Goal: Information Seeking & Learning: Compare options

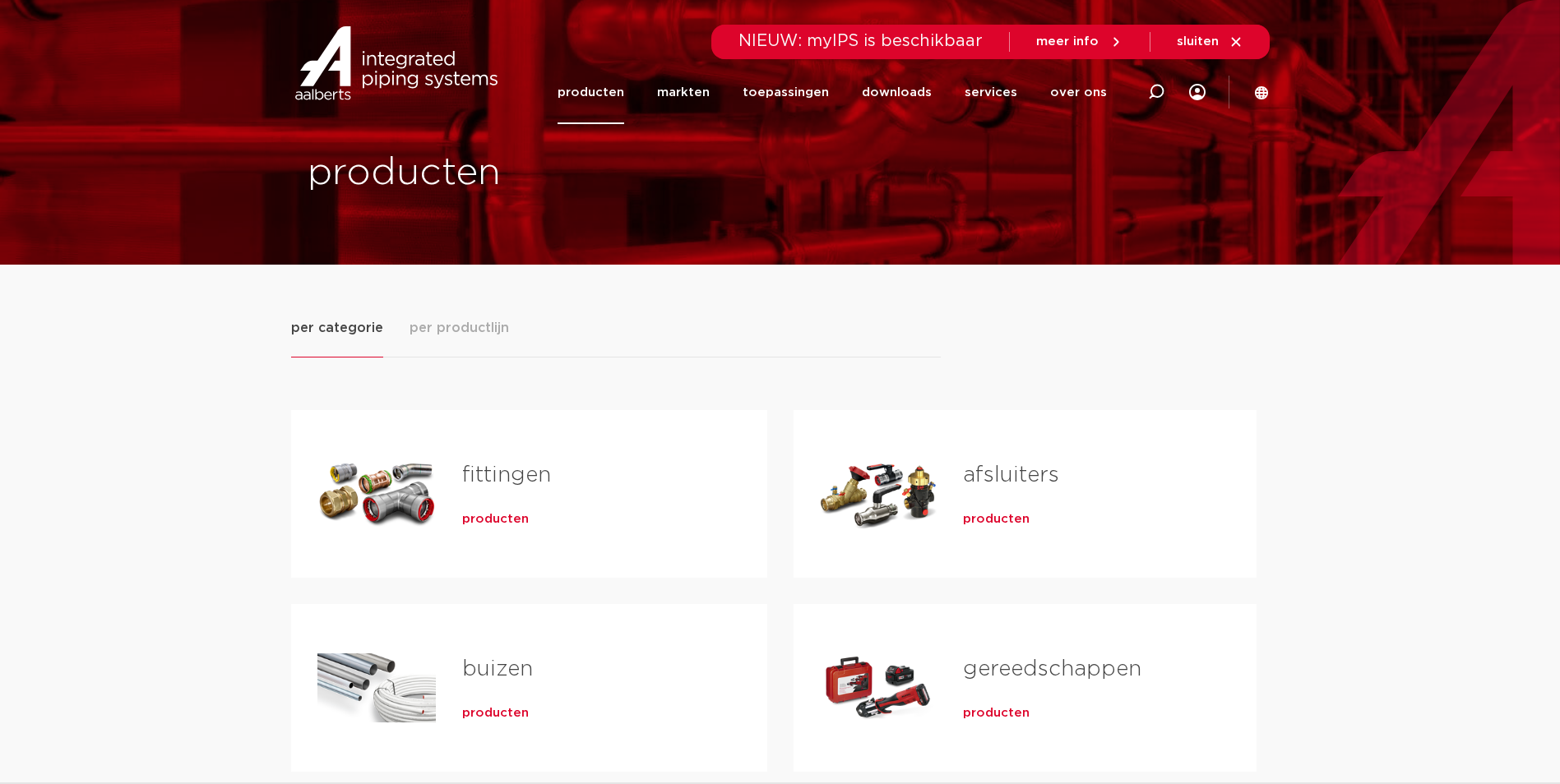
click at [511, 476] on link "fittingen" at bounding box center [507, 475] width 89 height 21
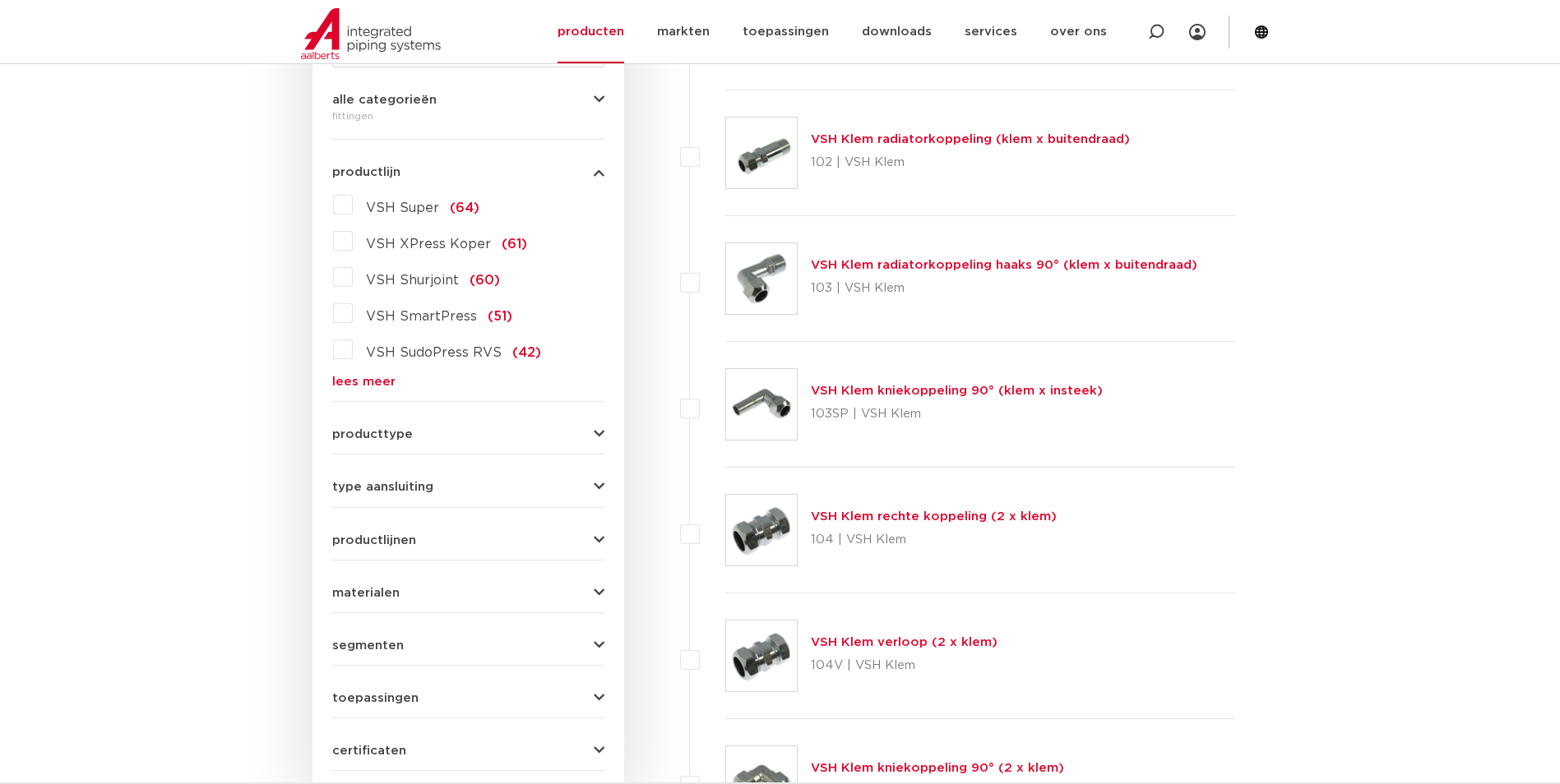
scroll to position [474, 0]
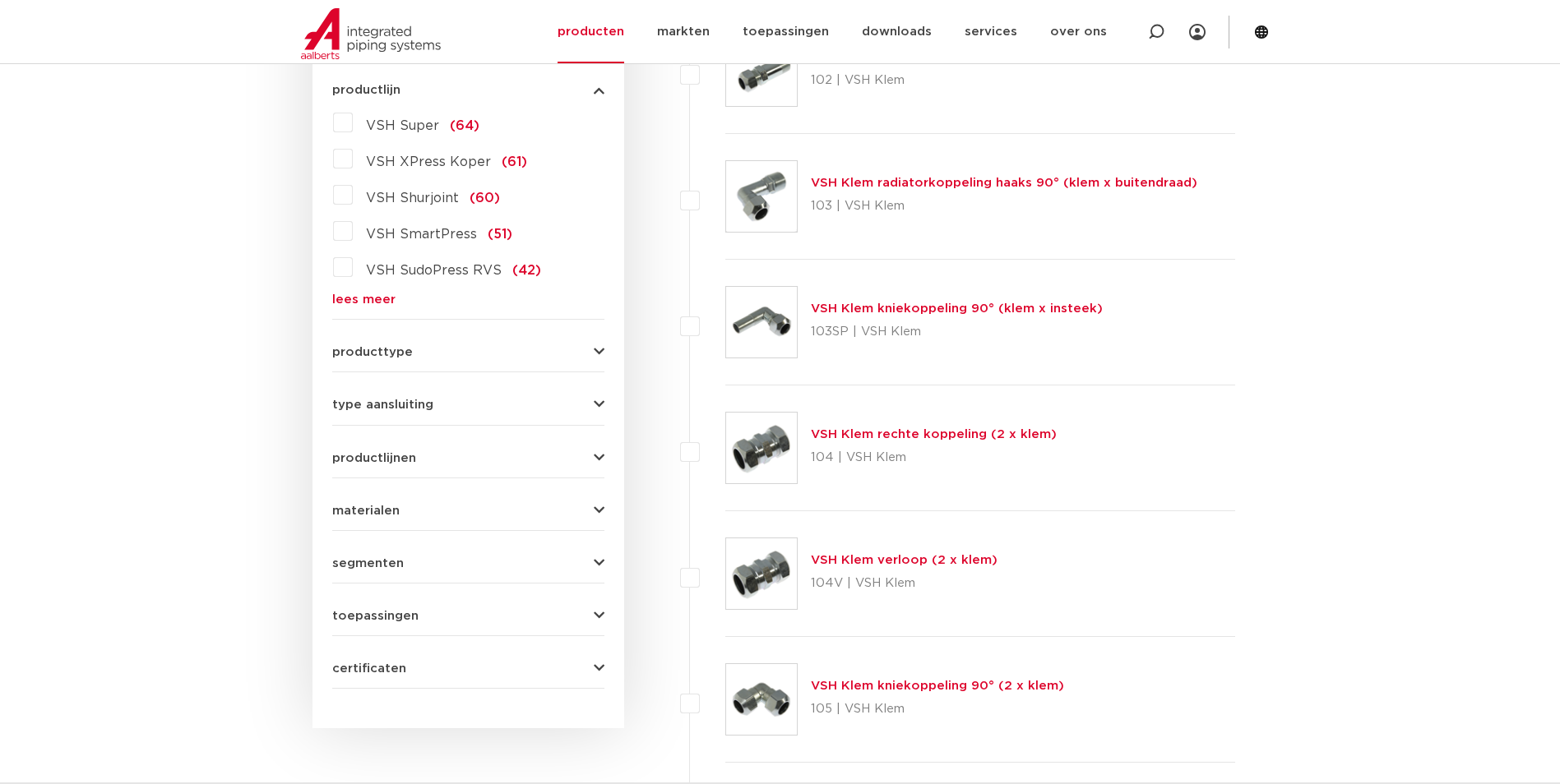
click at [345, 302] on link "lees meer" at bounding box center [468, 300] width 272 height 12
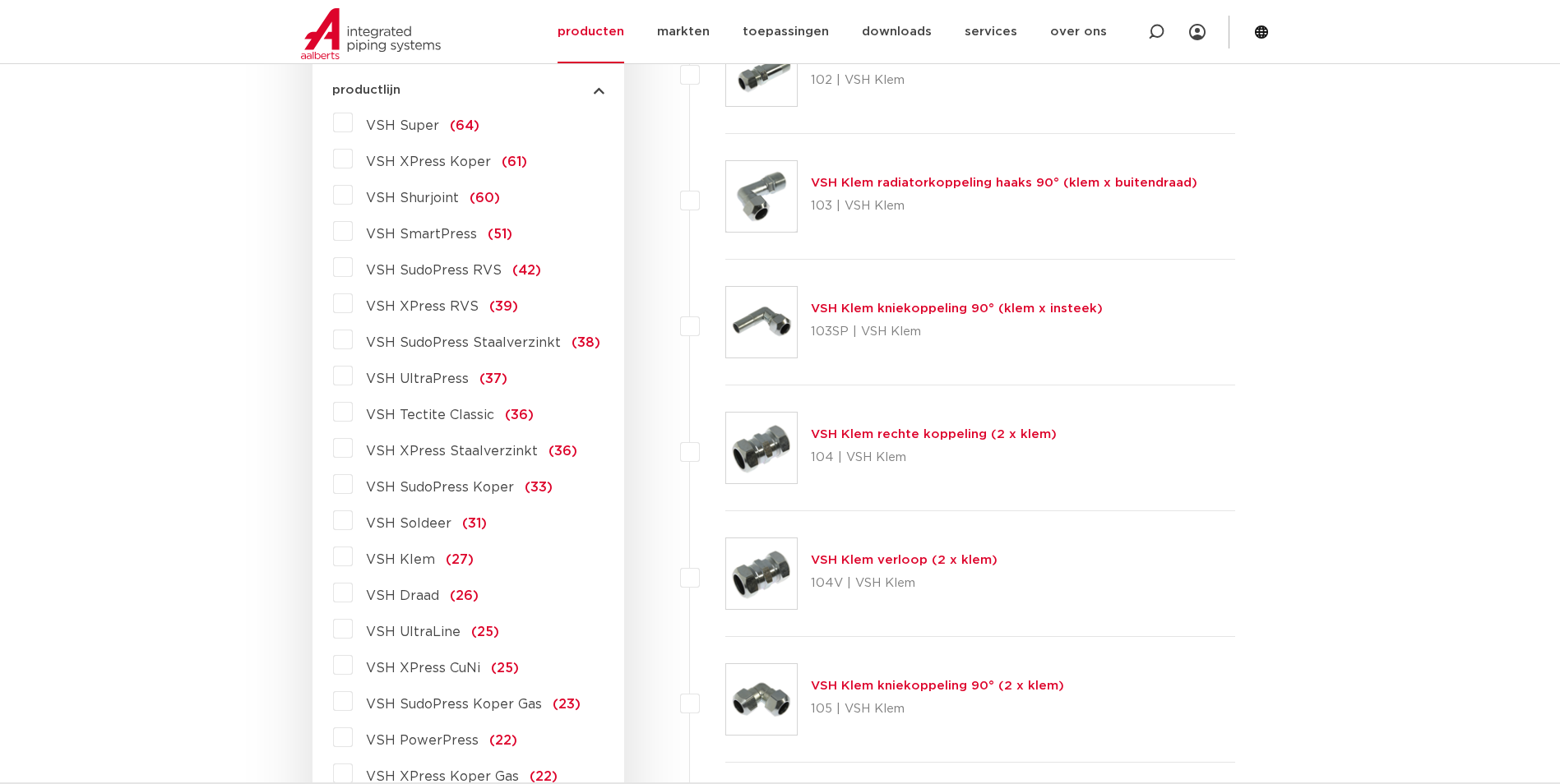
click at [352, 306] on label "VSH XPress RVS (39)" at bounding box center [435, 303] width 165 height 27
click at [0, 0] on input "VSH XPress RVS (39)" at bounding box center [0, 0] width 0 height 0
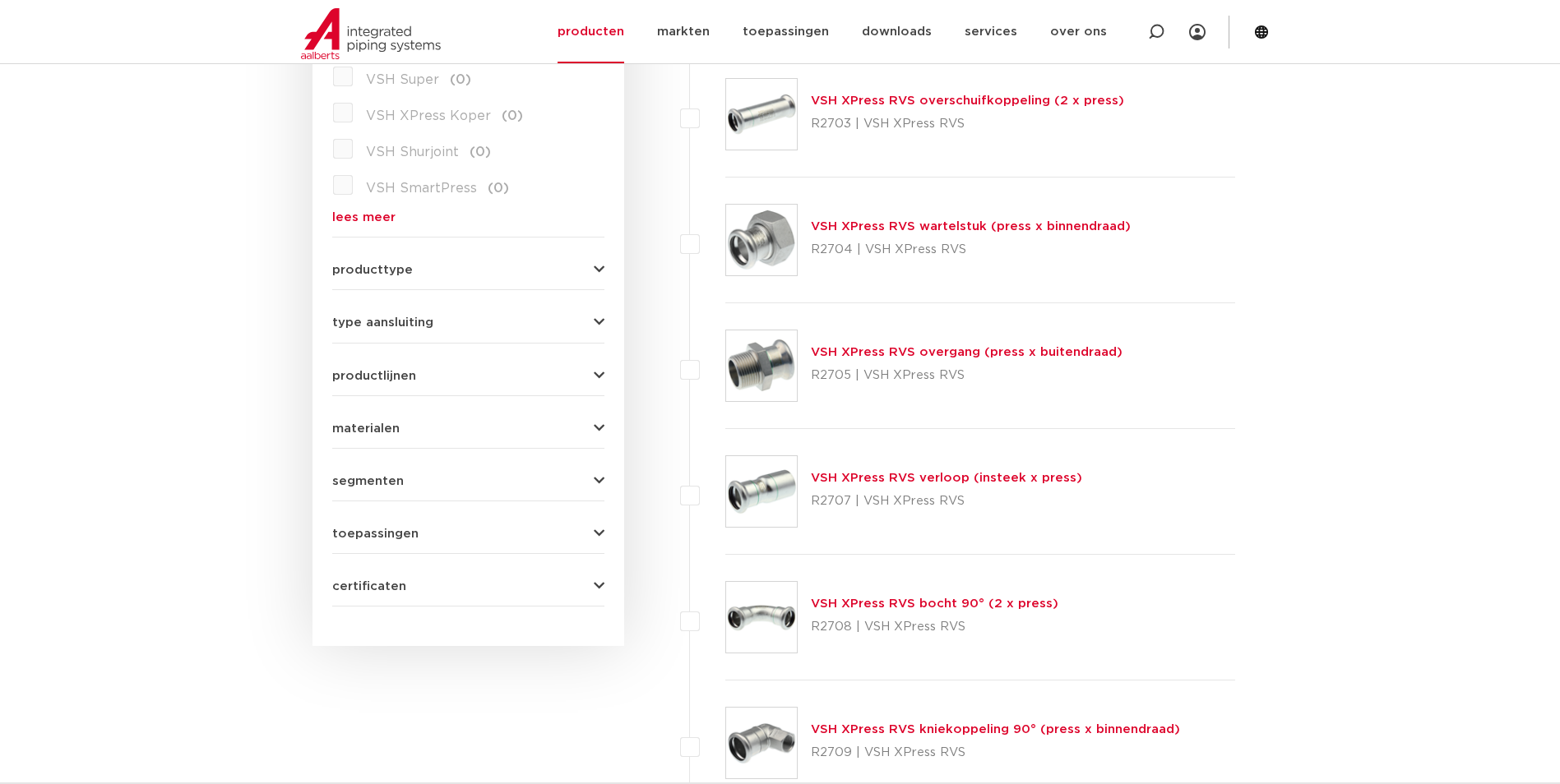
scroll to position [391, 0]
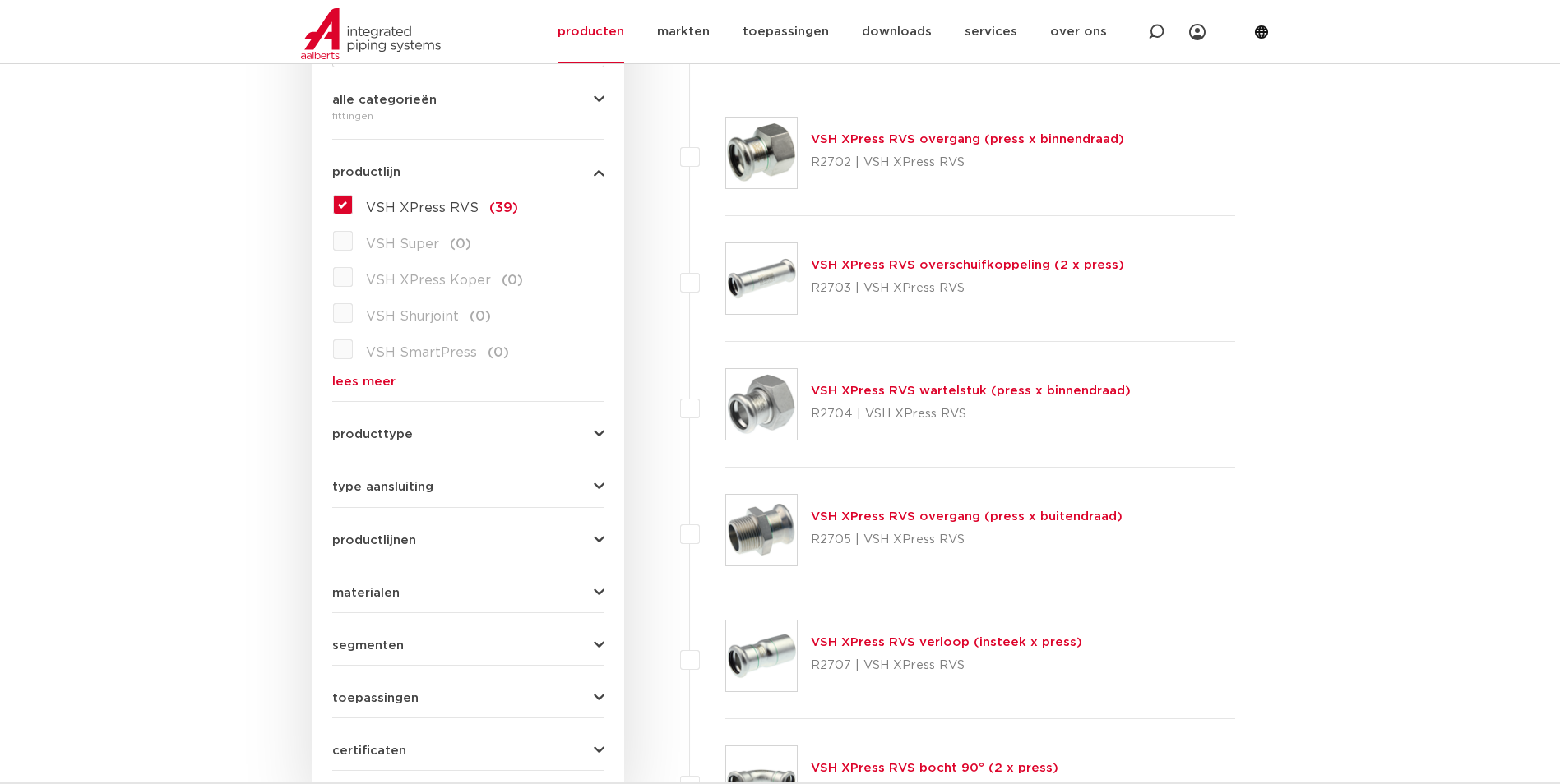
click at [370, 384] on link "lees meer" at bounding box center [468, 381] width 272 height 12
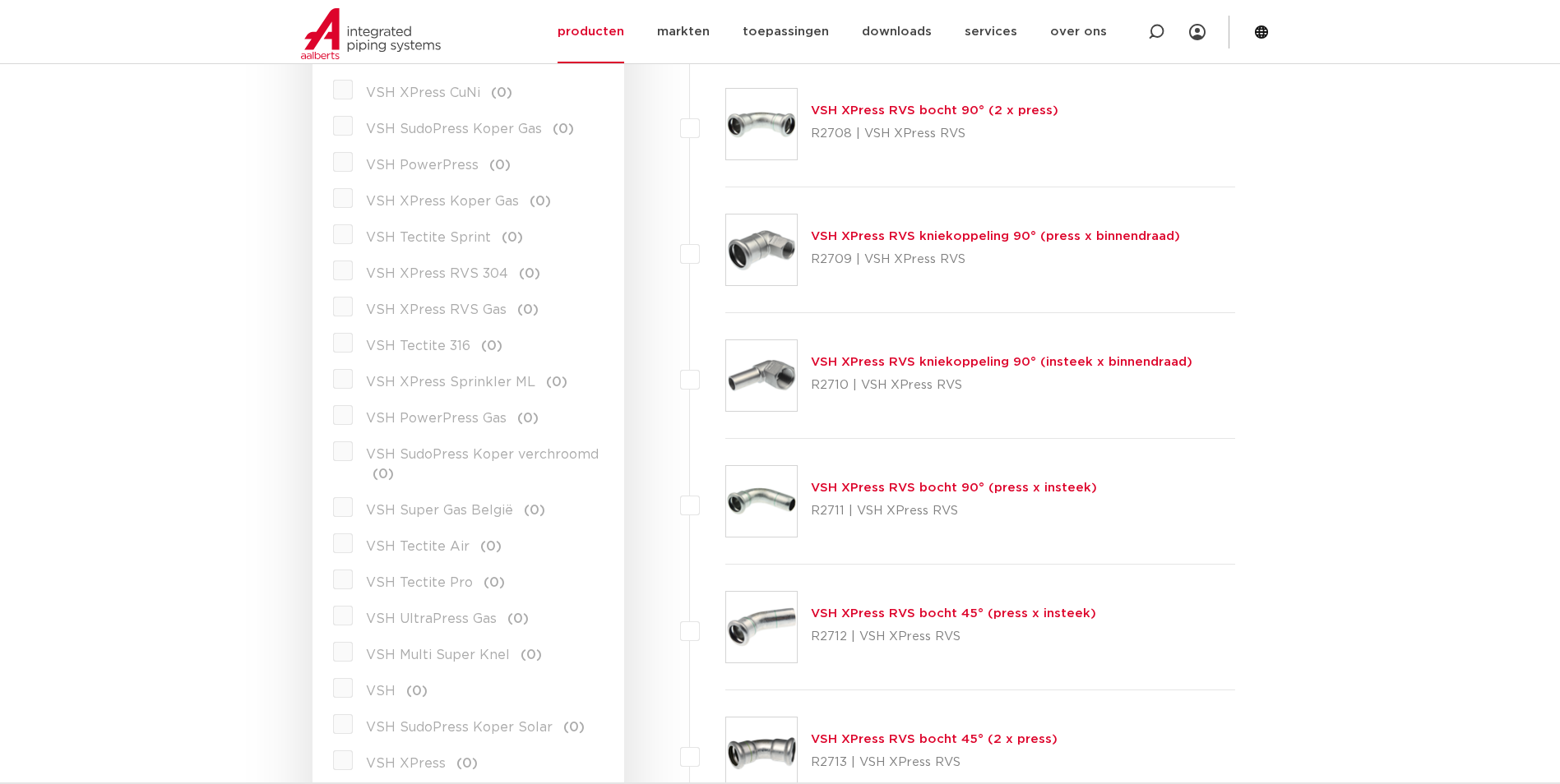
scroll to position [967, 0]
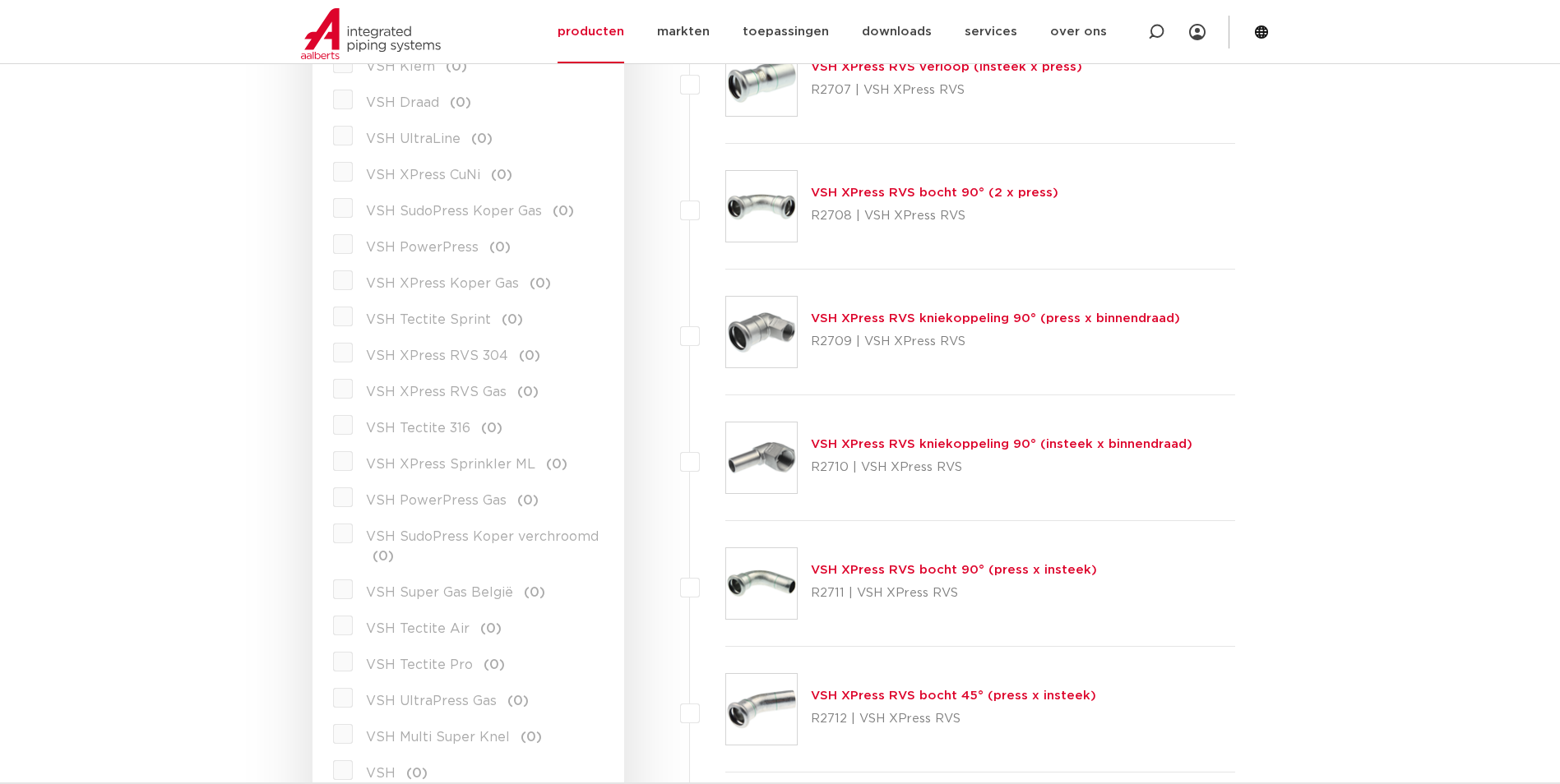
click at [352, 356] on label "VSH XPress RVS 304 (0)" at bounding box center [445, 353] width 187 height 27
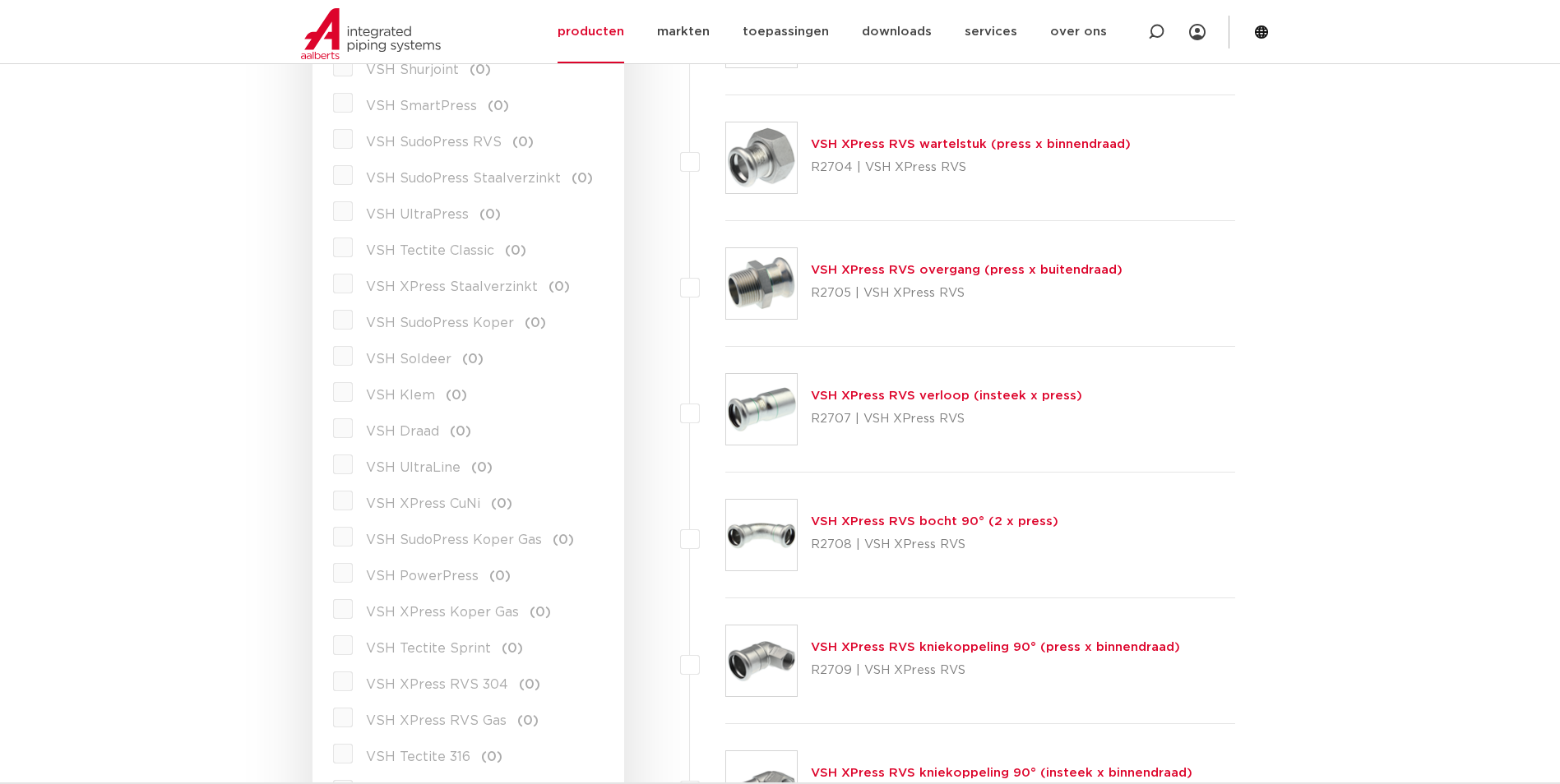
scroll to position [391, 0]
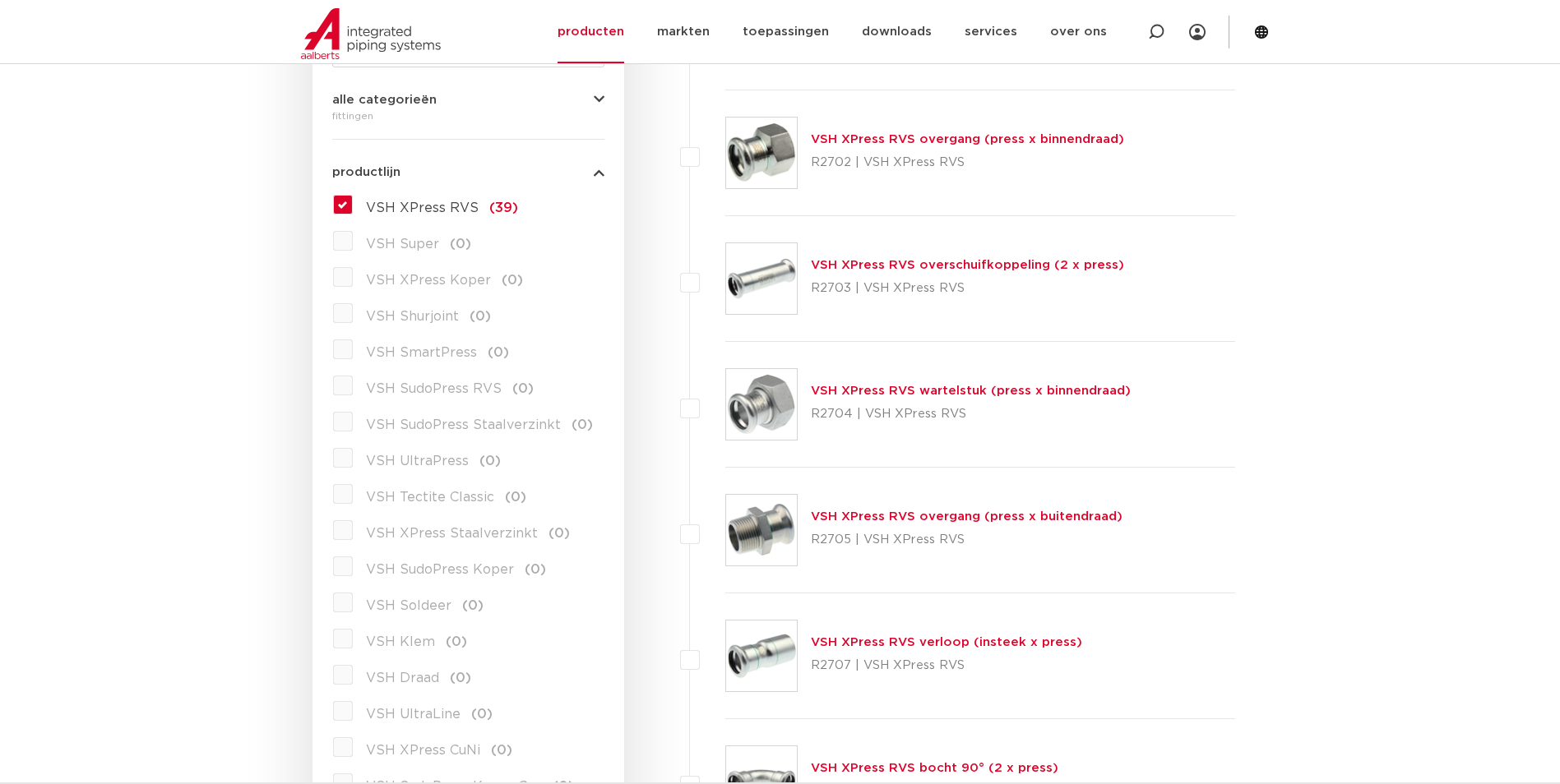
click at [352, 205] on label "VSH XPress RVS (39)" at bounding box center [435, 205] width 165 height 27
click at [0, 0] on input "VSH XPress RVS (39)" at bounding box center [0, 0] width 0 height 0
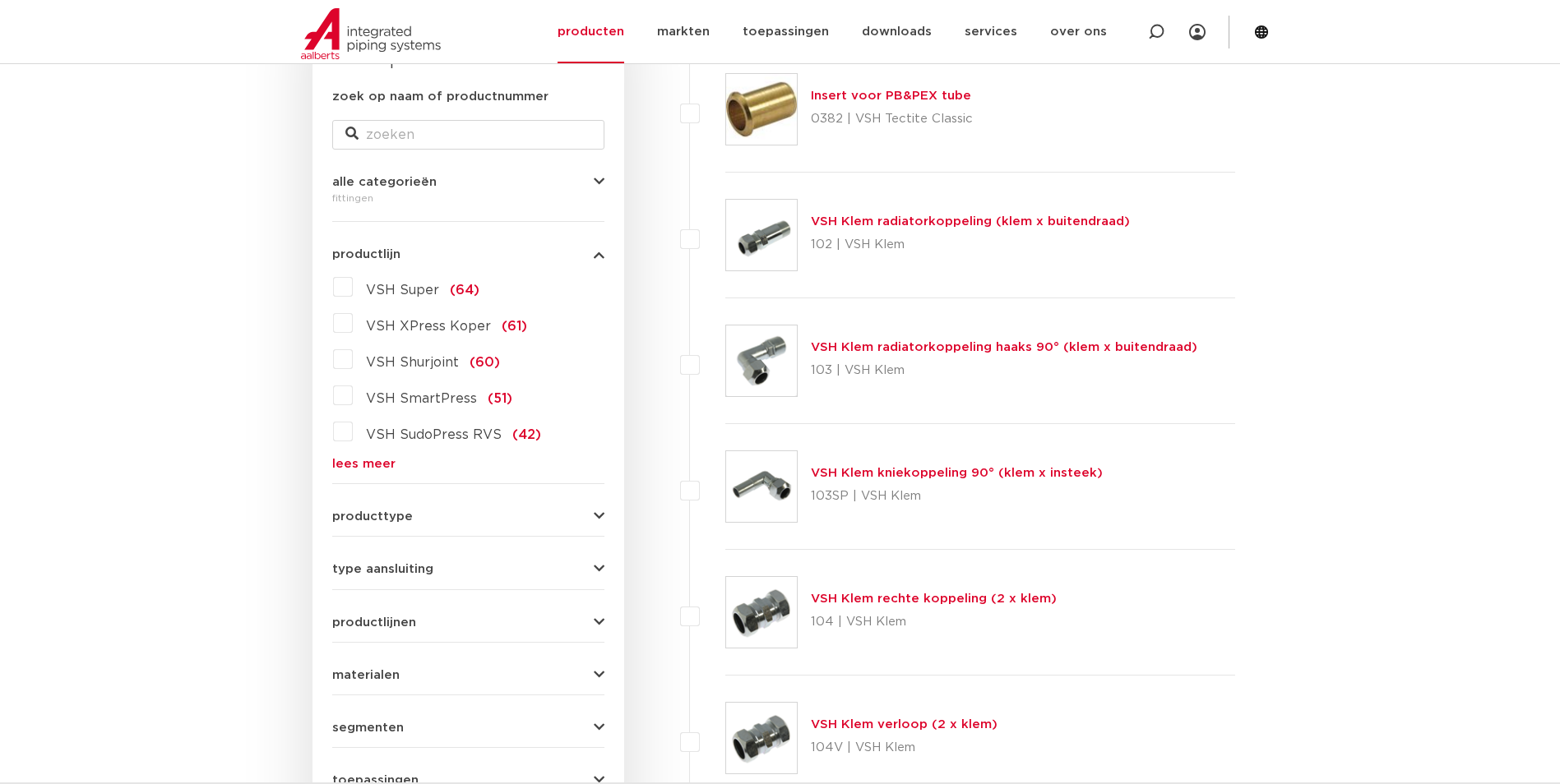
scroll to position [227, 0]
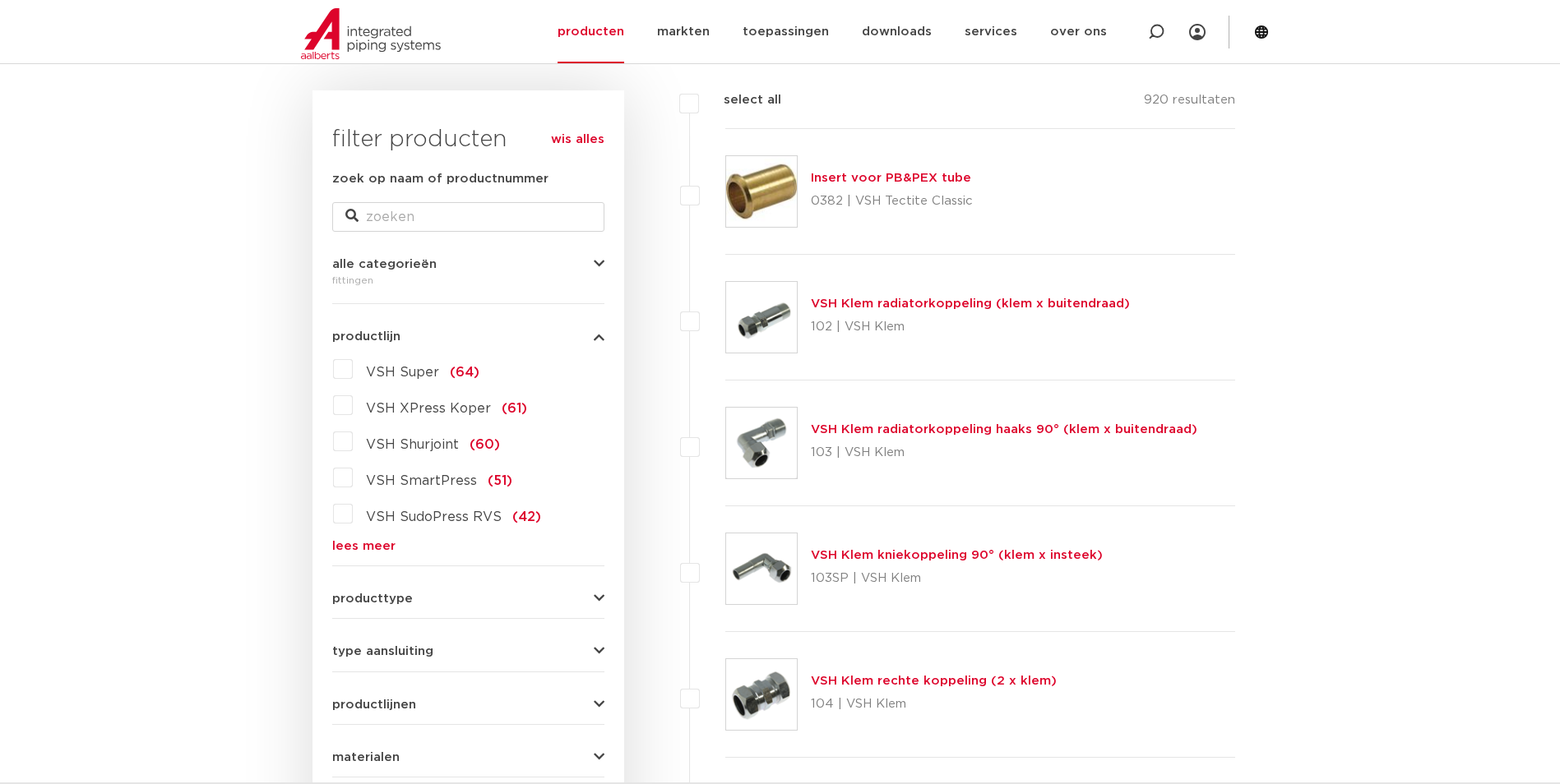
click at [366, 546] on link "lees meer" at bounding box center [468, 546] width 272 height 12
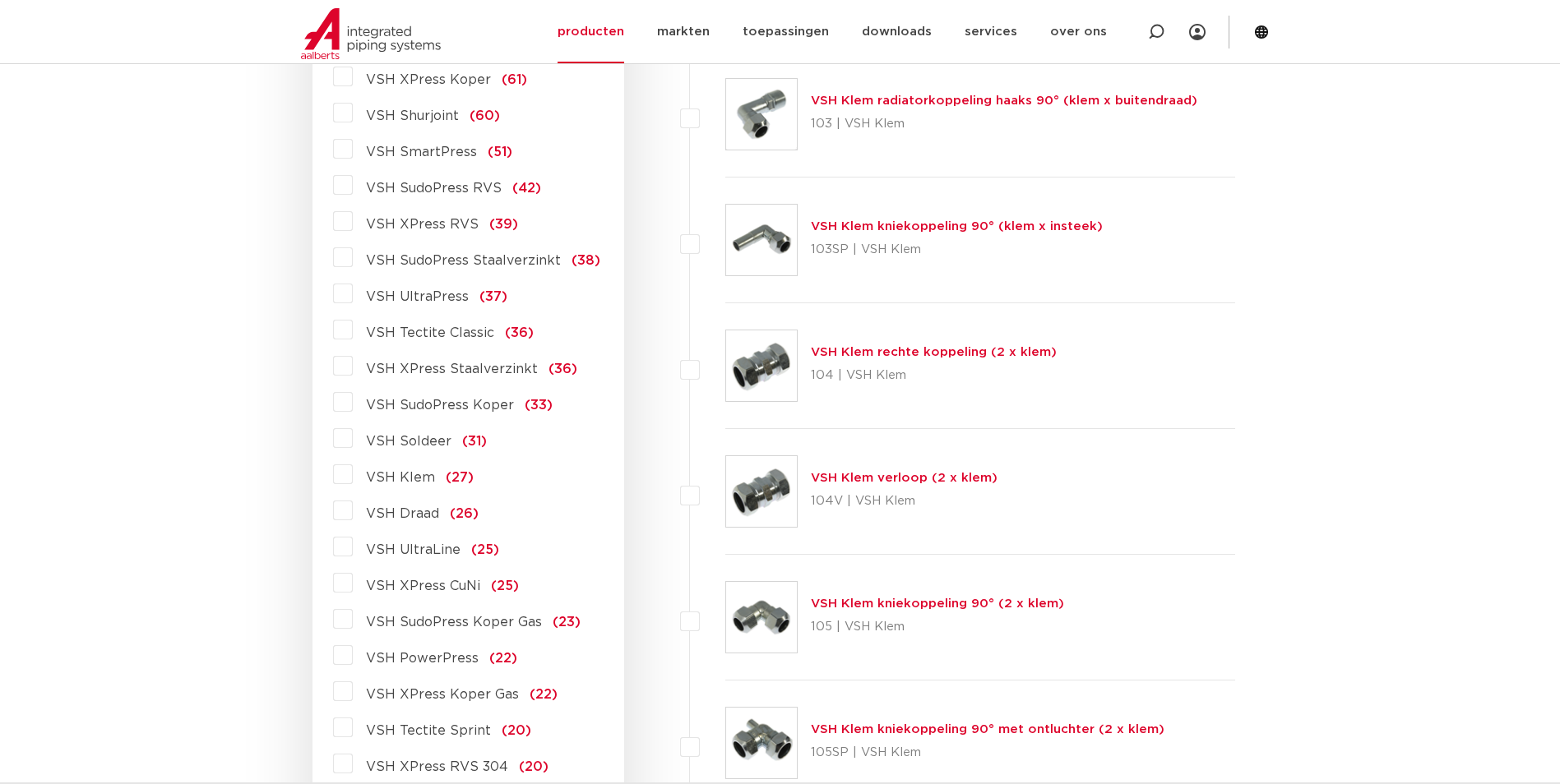
scroll to position [720, 0]
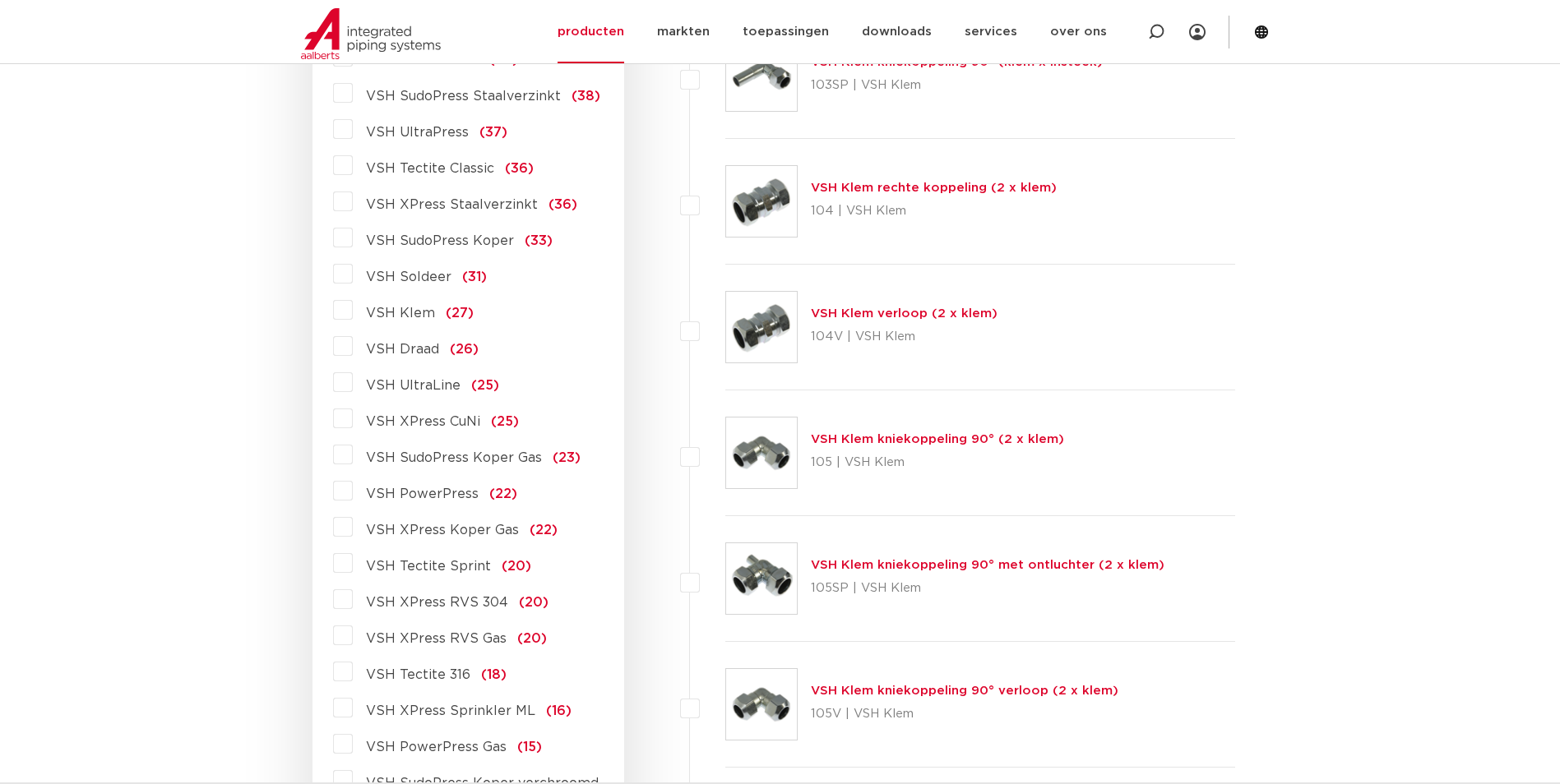
click at [352, 599] on label "VSH XPress RVS 304 (20)" at bounding box center [450, 600] width 196 height 27
click at [0, 0] on input "VSH XPress RVS 304 (20)" at bounding box center [0, 0] width 0 height 0
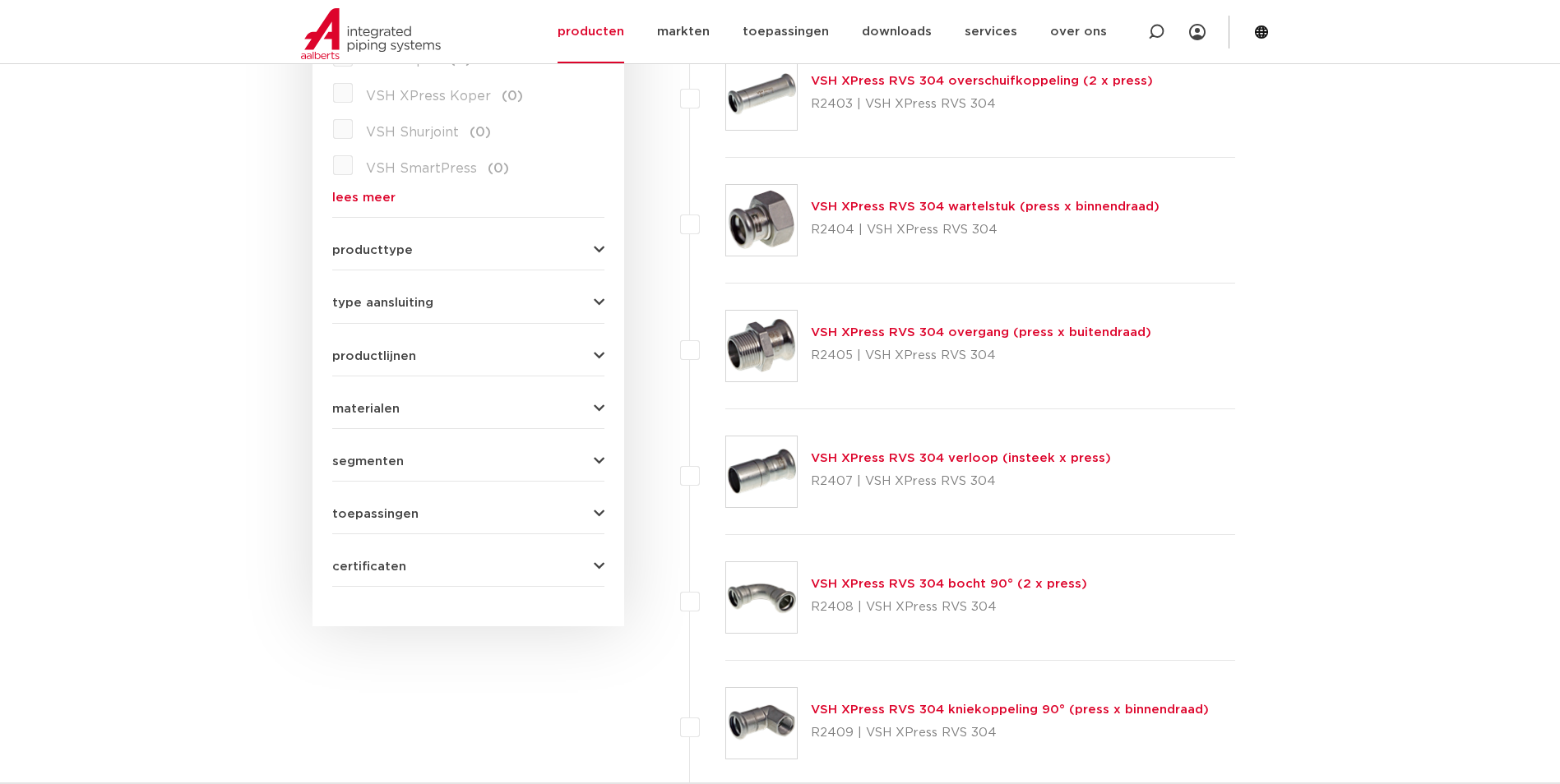
scroll to position [493, 0]
